Goal: Transaction & Acquisition: Purchase product/service

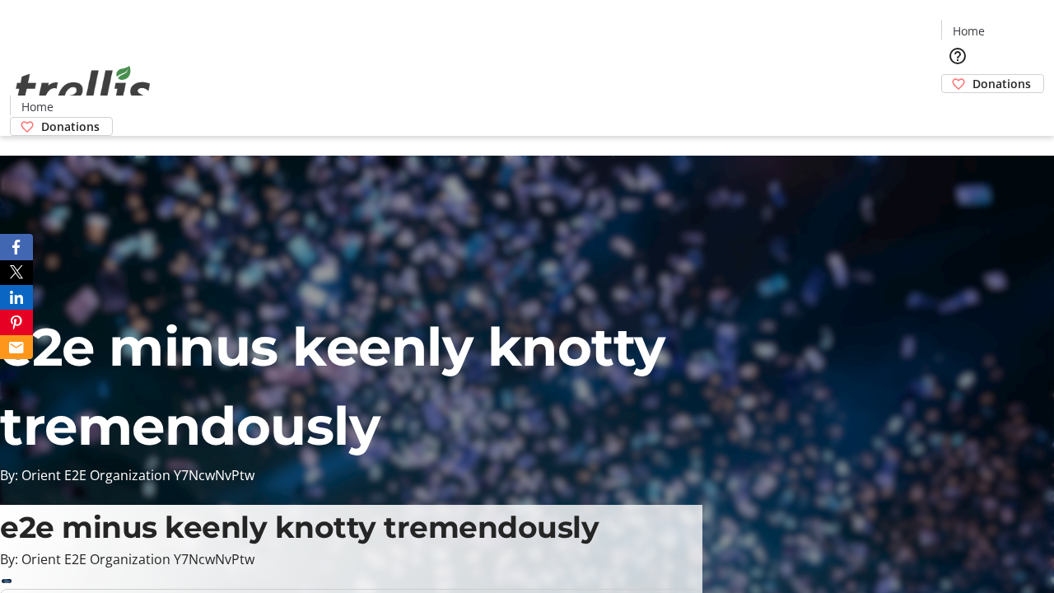
click at [972, 75] on span "Donations" at bounding box center [1001, 83] width 58 height 17
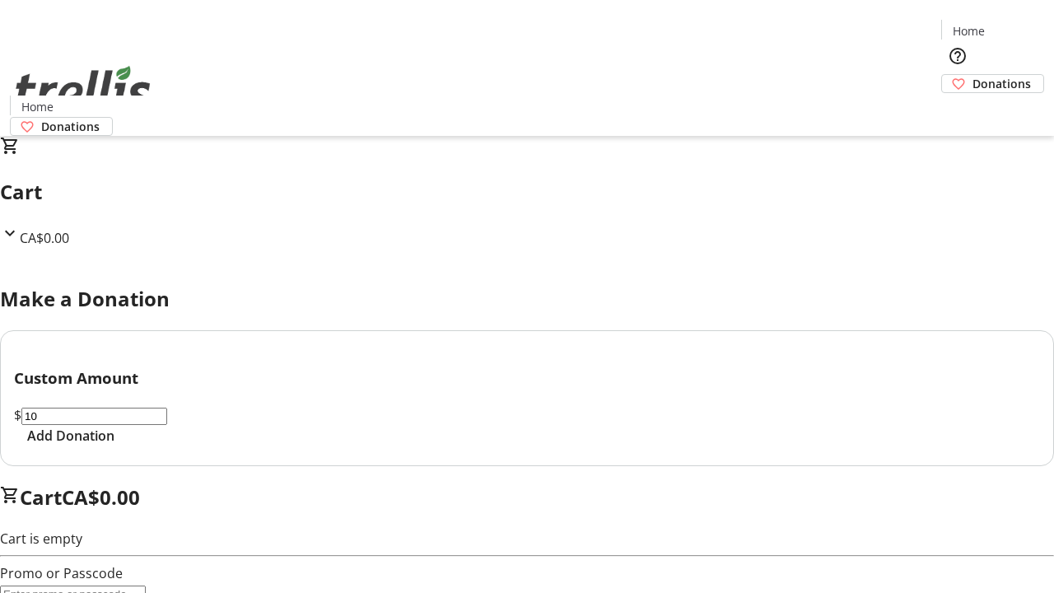
click at [114, 445] on span "Add Donation" at bounding box center [70, 436] width 87 height 20
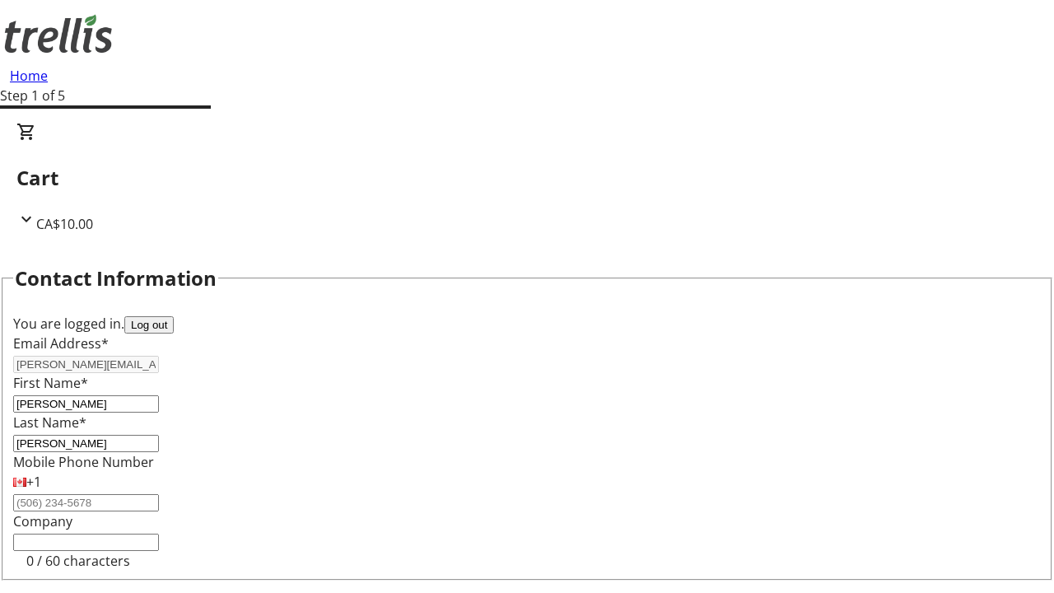
select select "CA"
type input "[STREET_ADDRESS][PERSON_NAME]"
type input "Kelowna"
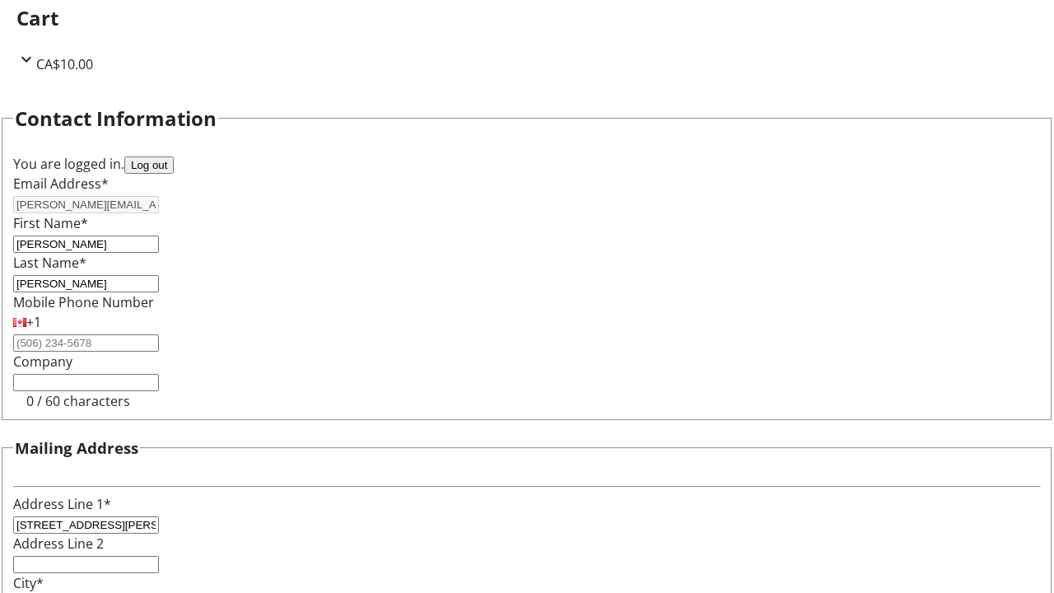
select select "BC"
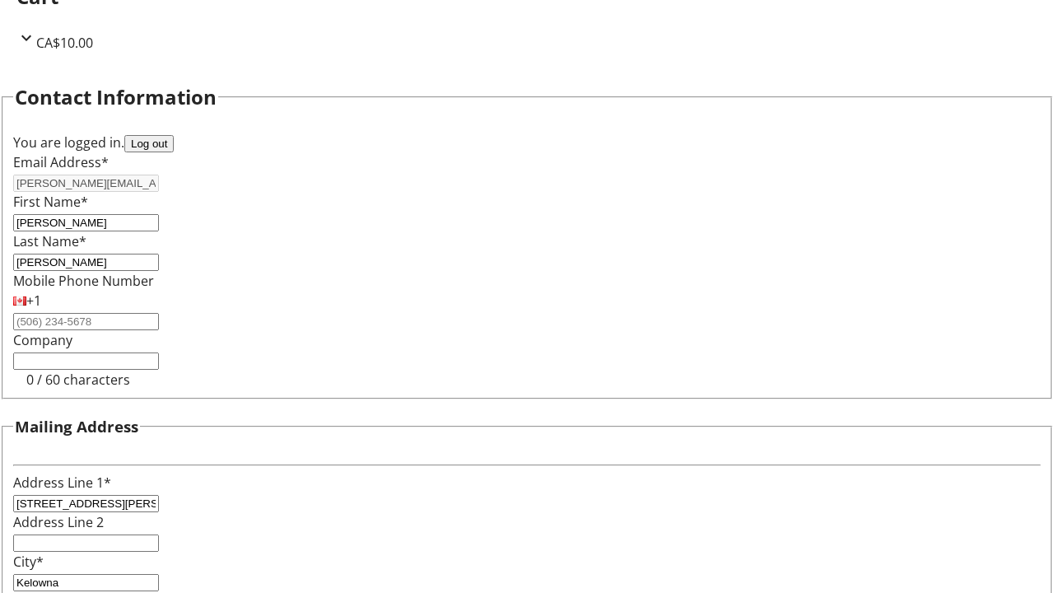
type input "Kelowna"
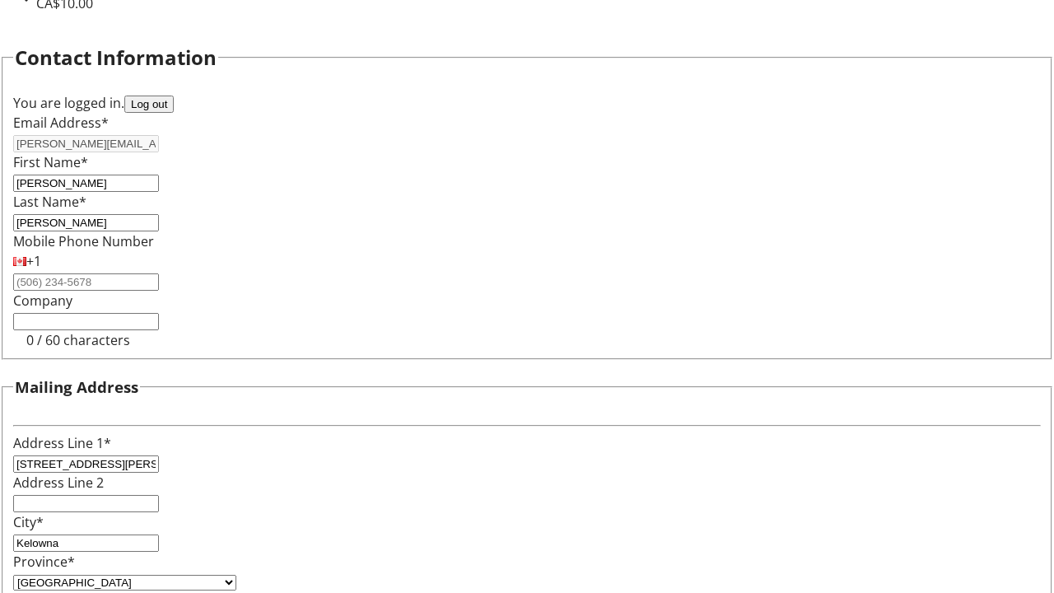
type input "V1Y 0C2"
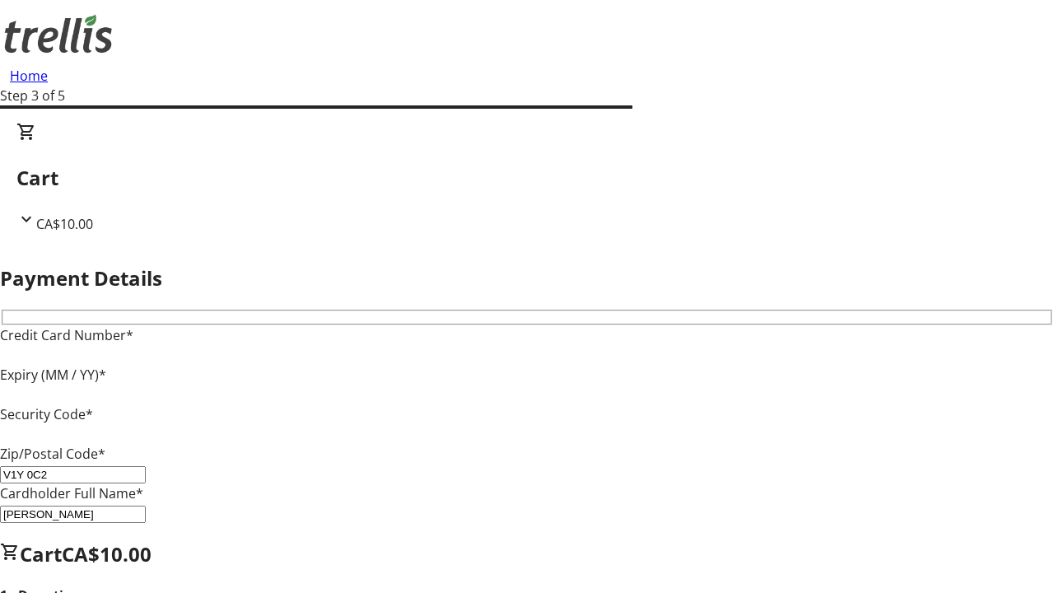
type input "V1Y 0C2"
